Goal: Find specific page/section: Find specific page/section

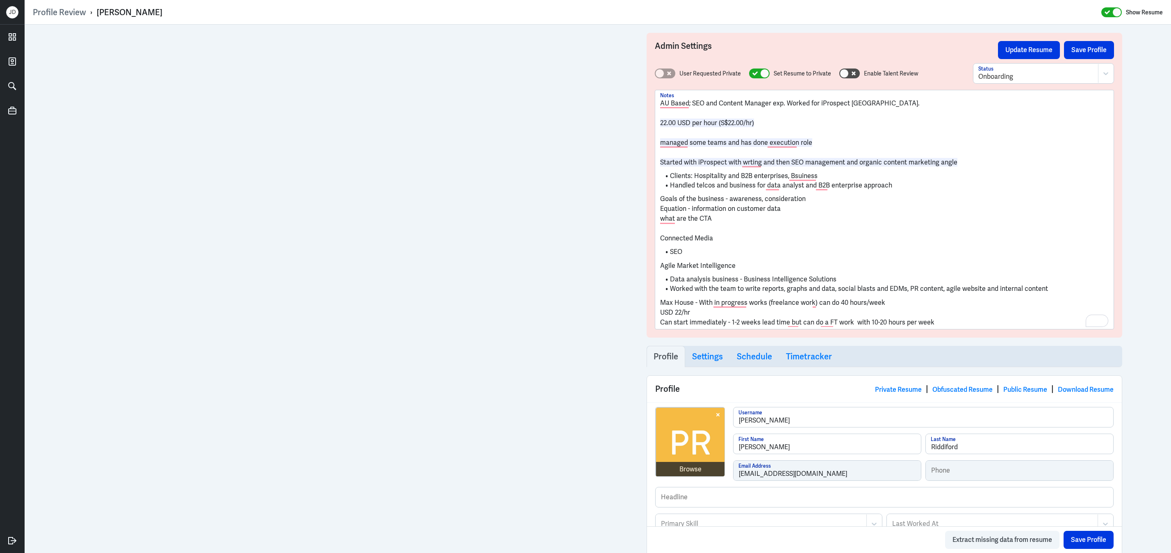
scroll to position [52, 0]
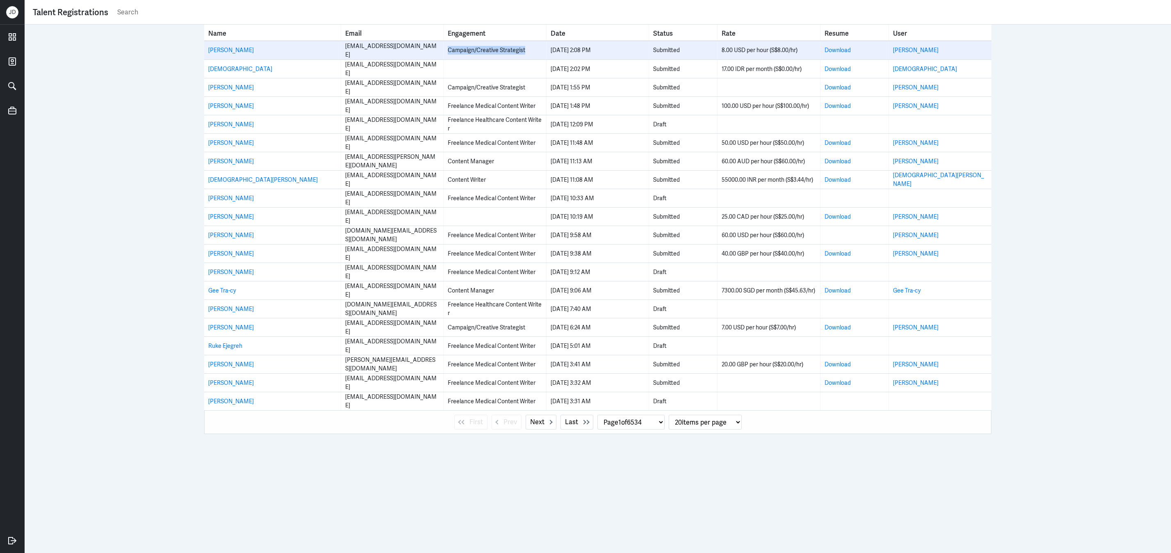
drag, startPoint x: 448, startPoint y: 49, endPoint x: 543, endPoint y: 49, distance: 94.7
click at [543, 49] on td "Campaign/Creative Strategist" at bounding box center [495, 50] width 103 height 18
copy div "Campaign/Creative Strategist"
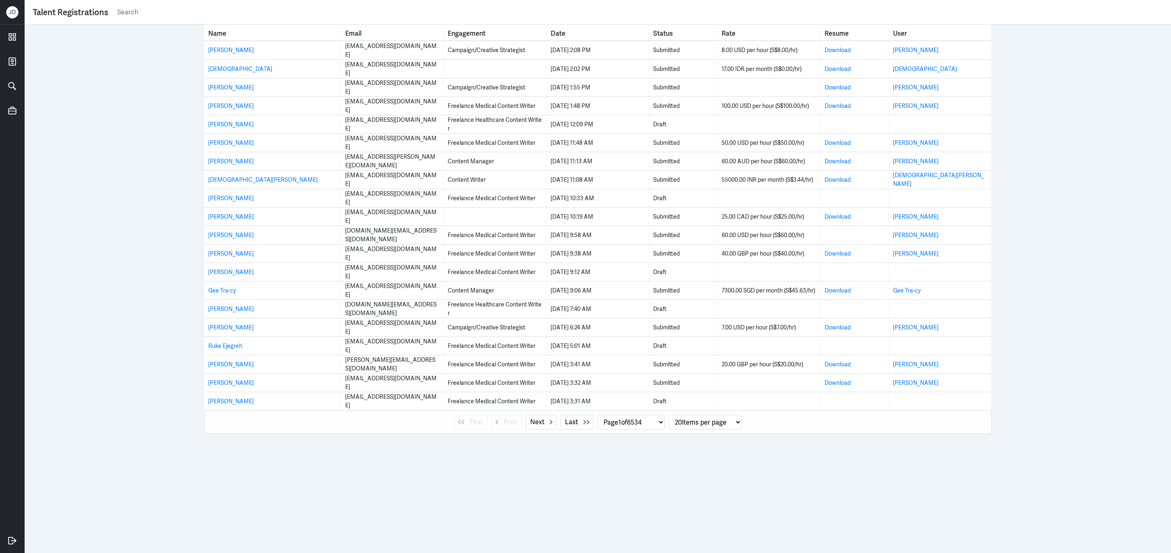
click at [385, 15] on input "text" at bounding box center [639, 12] width 1047 height 12
paste input "Campaign/Creative Strategist"
type input "Campaign/Creative Strategist"
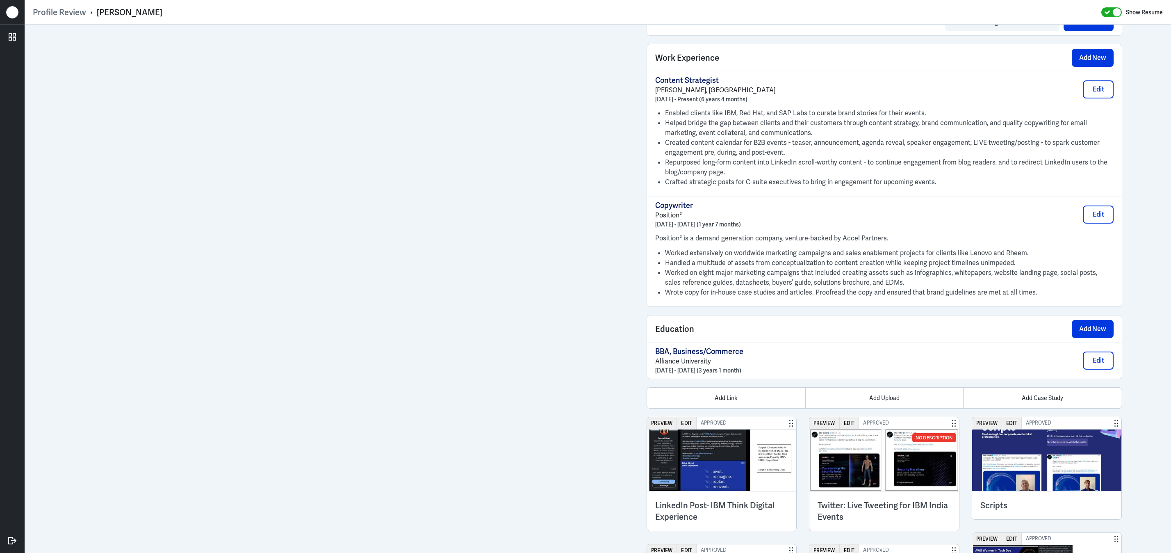
scroll to position [685, 0]
